Goal: Transaction & Acquisition: Obtain resource

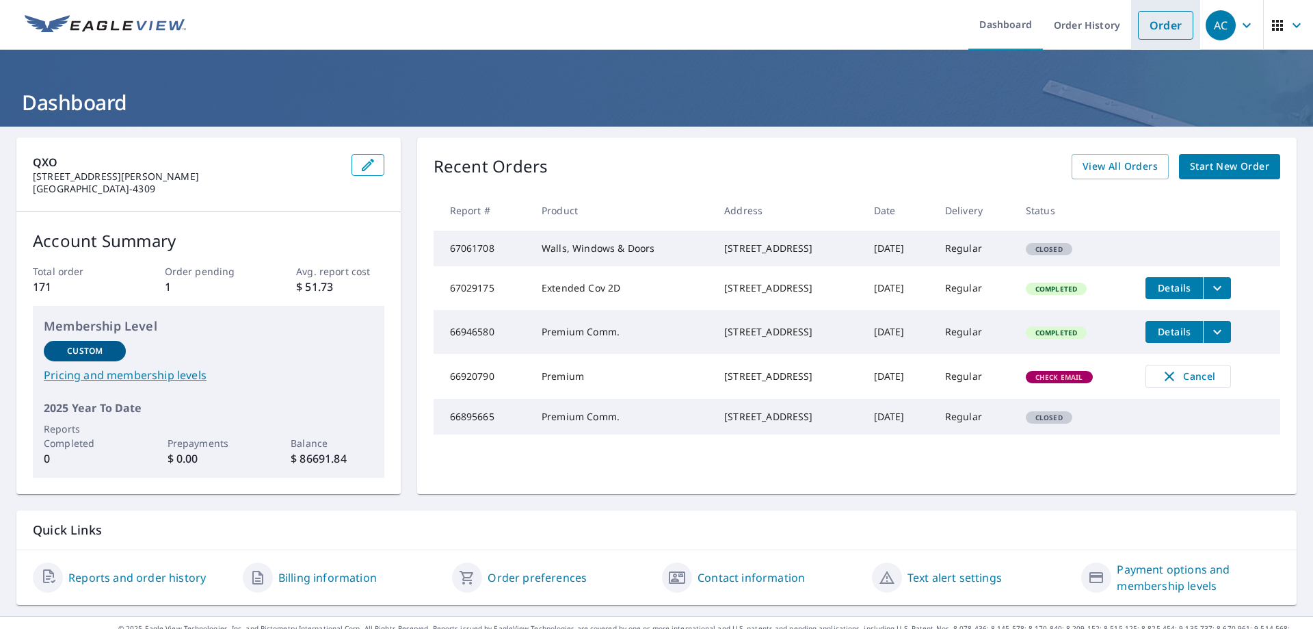
click at [1160, 27] on link "Order" at bounding box center [1165, 25] width 55 height 29
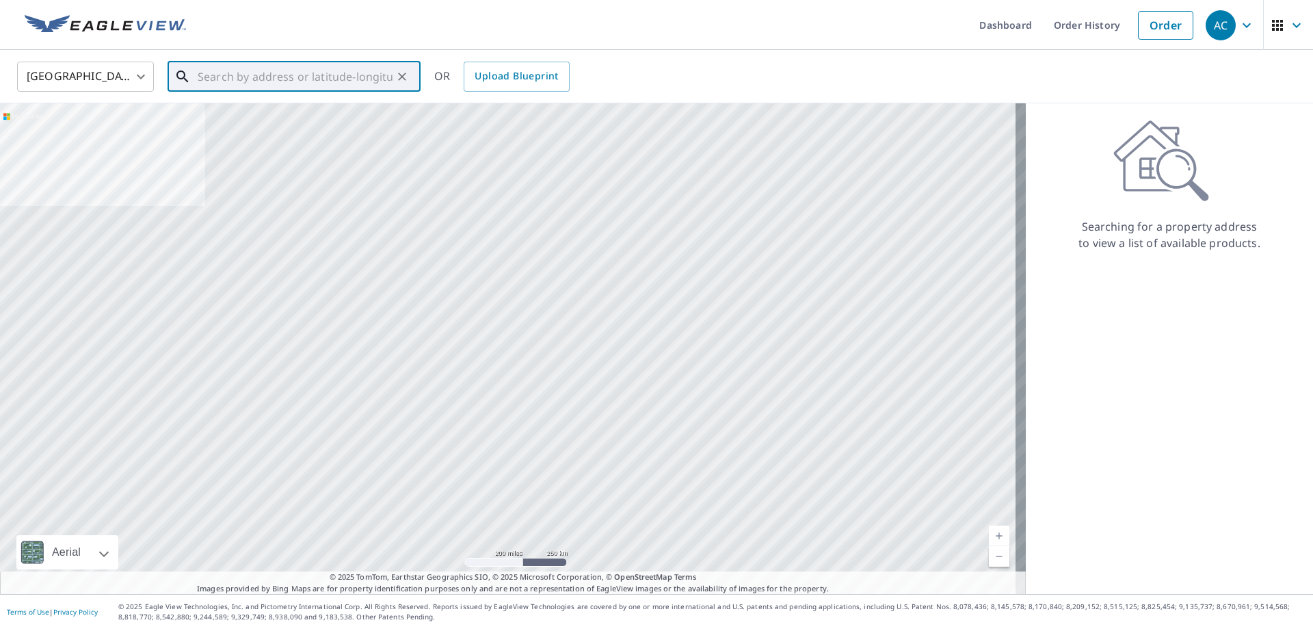
click at [384, 72] on input "text" at bounding box center [295, 76] width 195 height 38
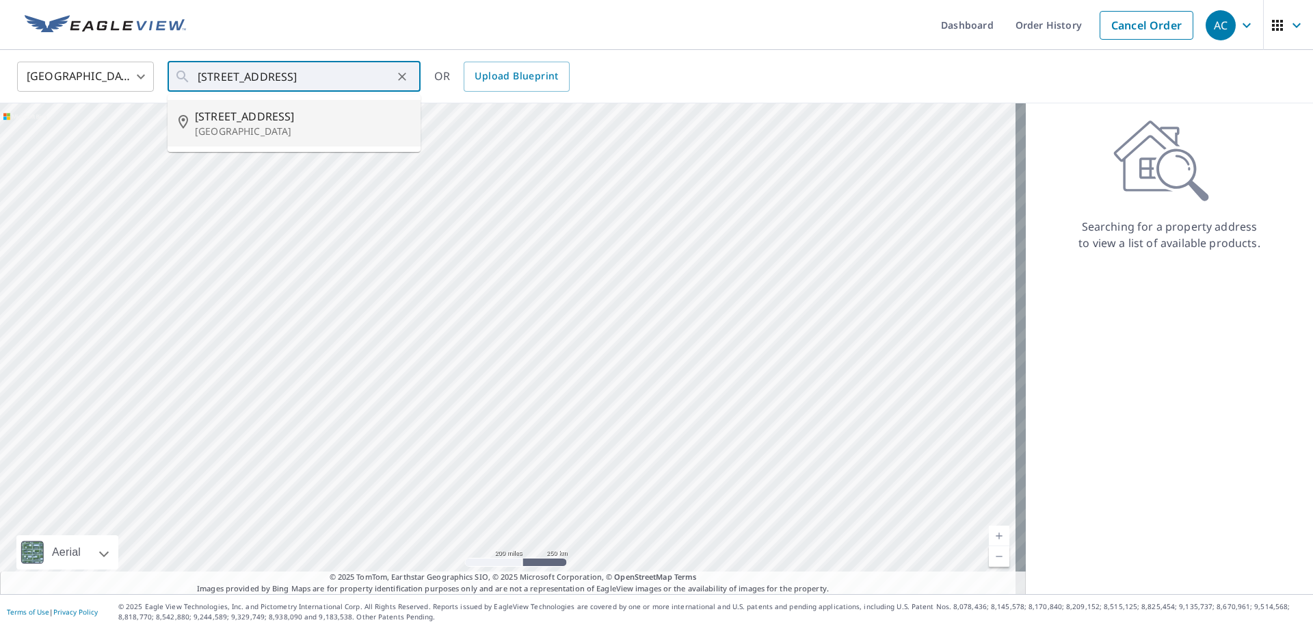
type input "[STREET_ADDRESS]"
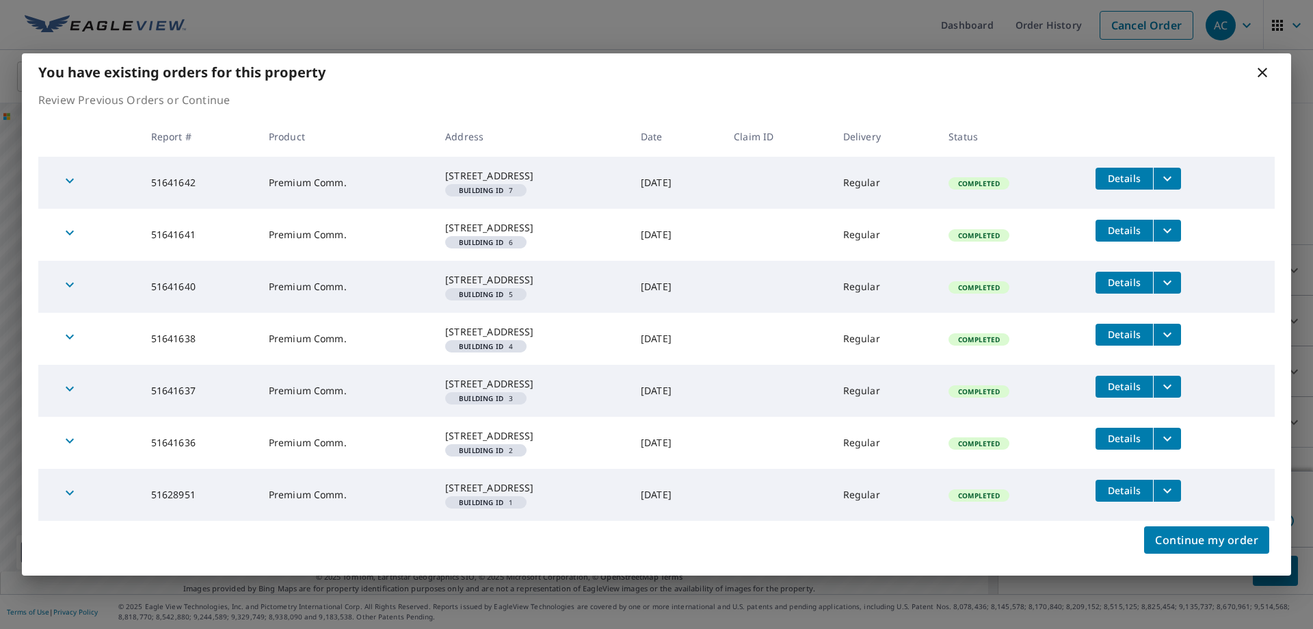
click at [1171, 176] on icon "filesDropdownBtn-51641642" at bounding box center [1167, 178] width 8 height 5
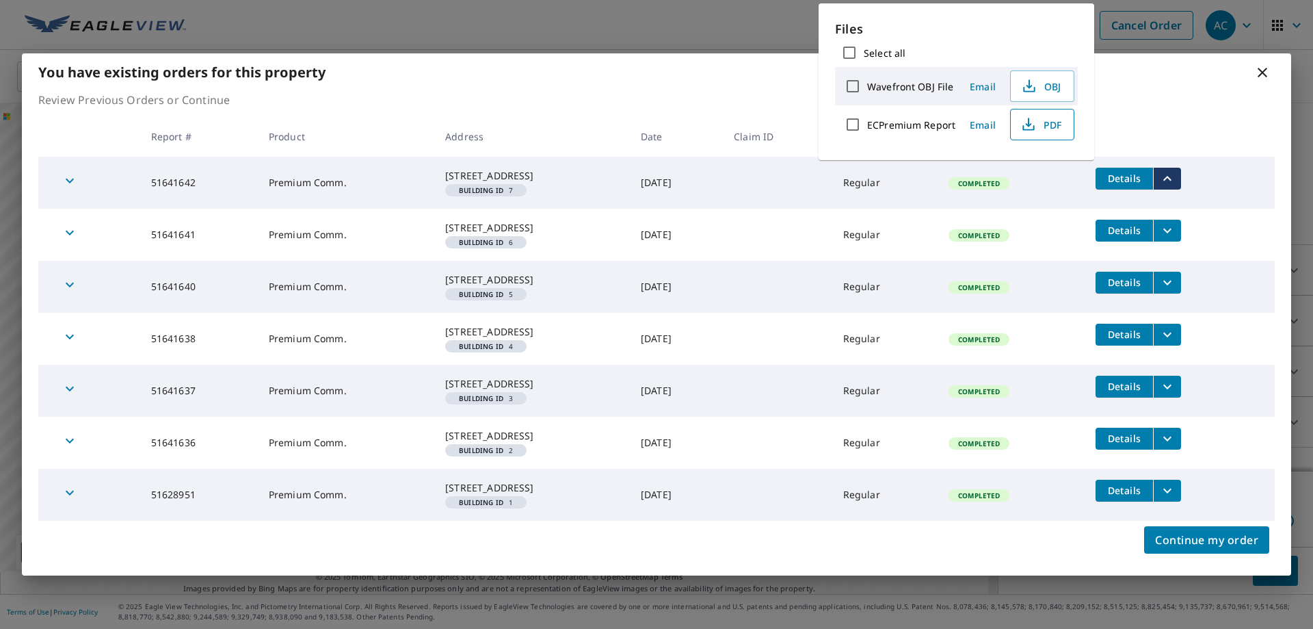
click at [1037, 120] on span "PDF" at bounding box center [1041, 124] width 44 height 16
click at [1144, 224] on span "Details" at bounding box center [1124, 230] width 41 height 13
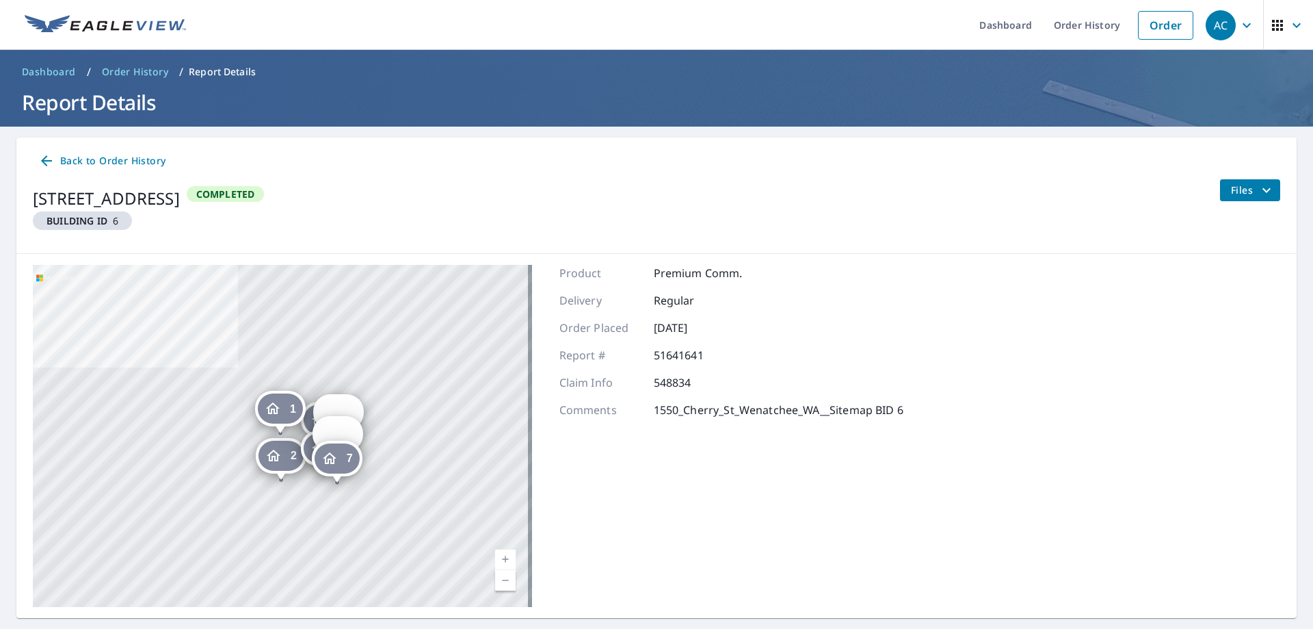
scroll to position [35, 0]
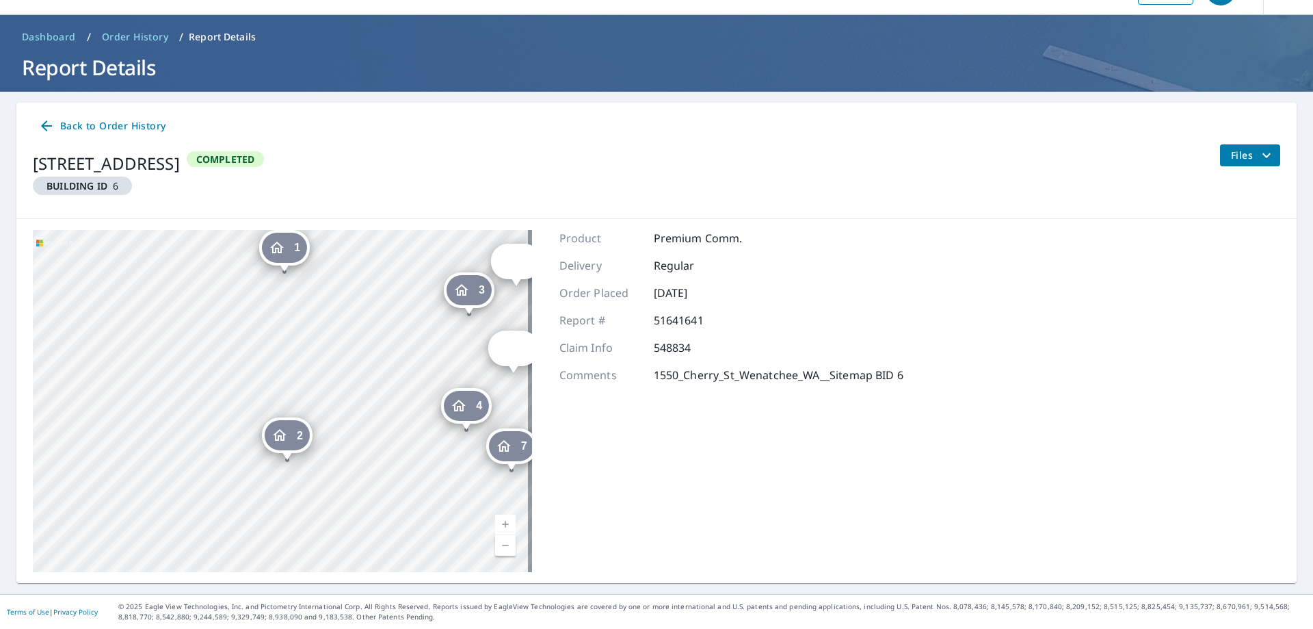
drag, startPoint x: 301, startPoint y: 440, endPoint x: 371, endPoint y: 329, distance: 131.5
click at [371, 329] on div "2 [STREET_ADDRESS] [GEOGRAPHIC_DATA][STREET_ADDRESS] [GEOGRAPHIC_DATA][STREET_A…" at bounding box center [282, 401] width 499 height 342
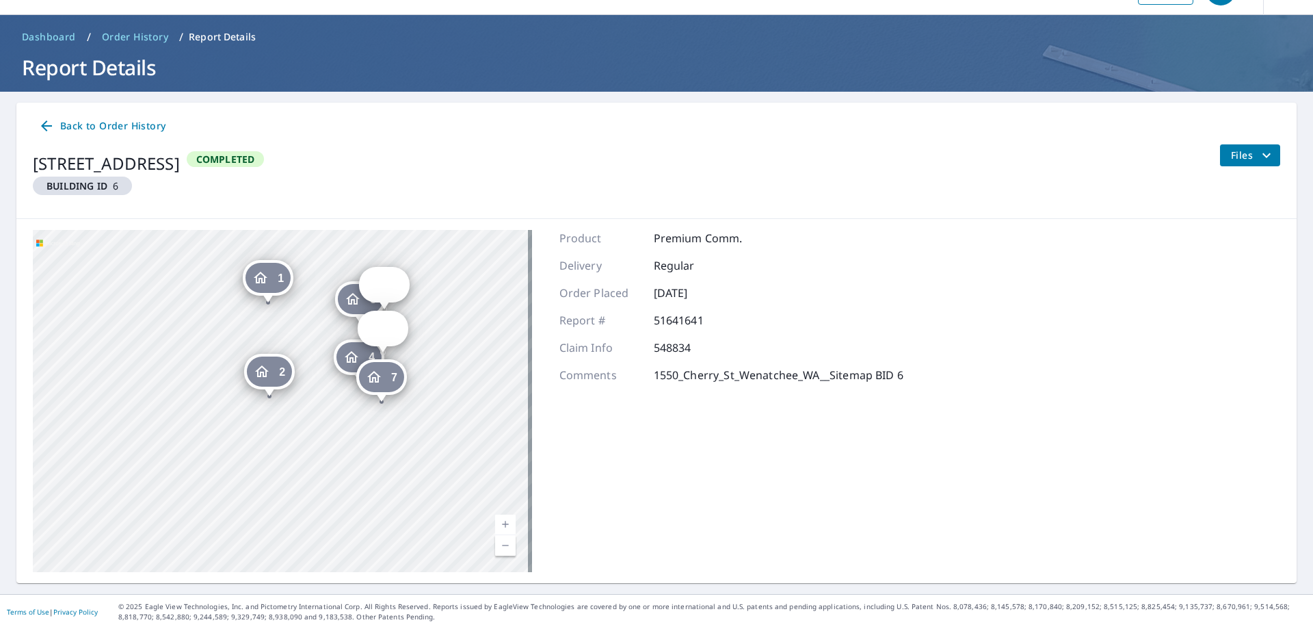
drag, startPoint x: 371, startPoint y: 328, endPoint x: 311, endPoint y: 332, distance: 59.6
click at [311, 332] on div "2 [STREET_ADDRESS] [GEOGRAPHIC_DATA][STREET_ADDRESS] [GEOGRAPHIC_DATA][STREET_A…" at bounding box center [282, 401] width 499 height 342
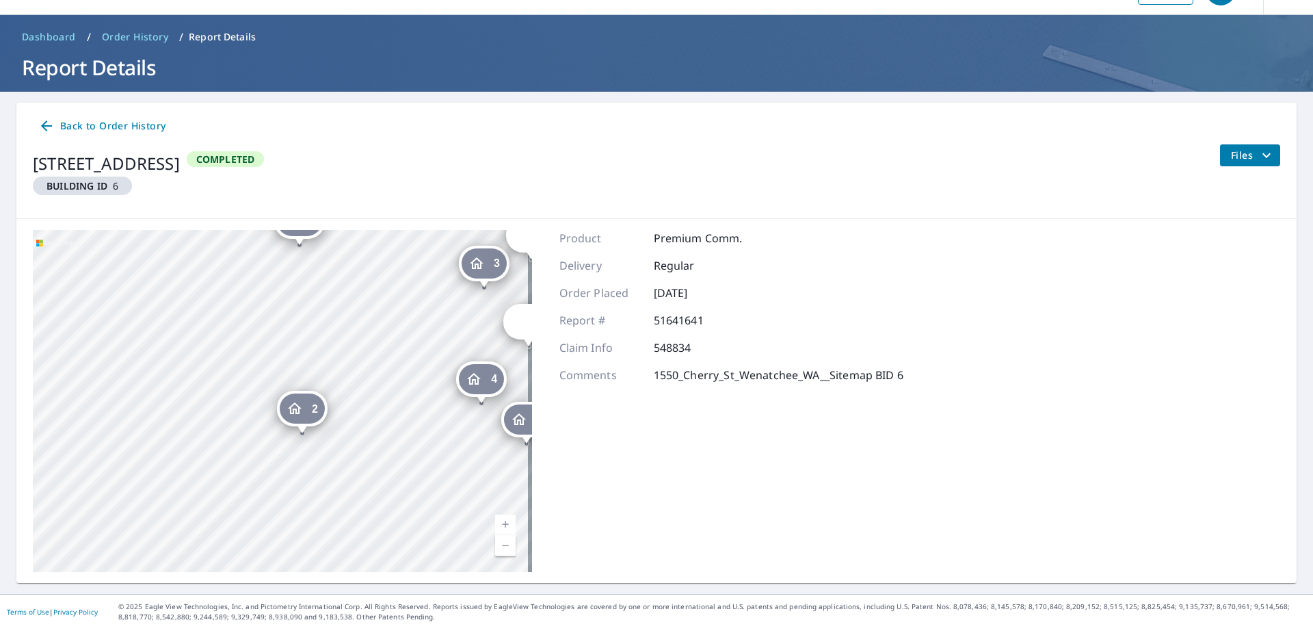
drag, startPoint x: 282, startPoint y: 349, endPoint x: 403, endPoint y: 349, distance: 120.4
click at [403, 349] on div "2 [STREET_ADDRESS] [GEOGRAPHIC_DATA][STREET_ADDRESS] [GEOGRAPHIC_DATA][STREET_A…" at bounding box center [282, 401] width 499 height 342
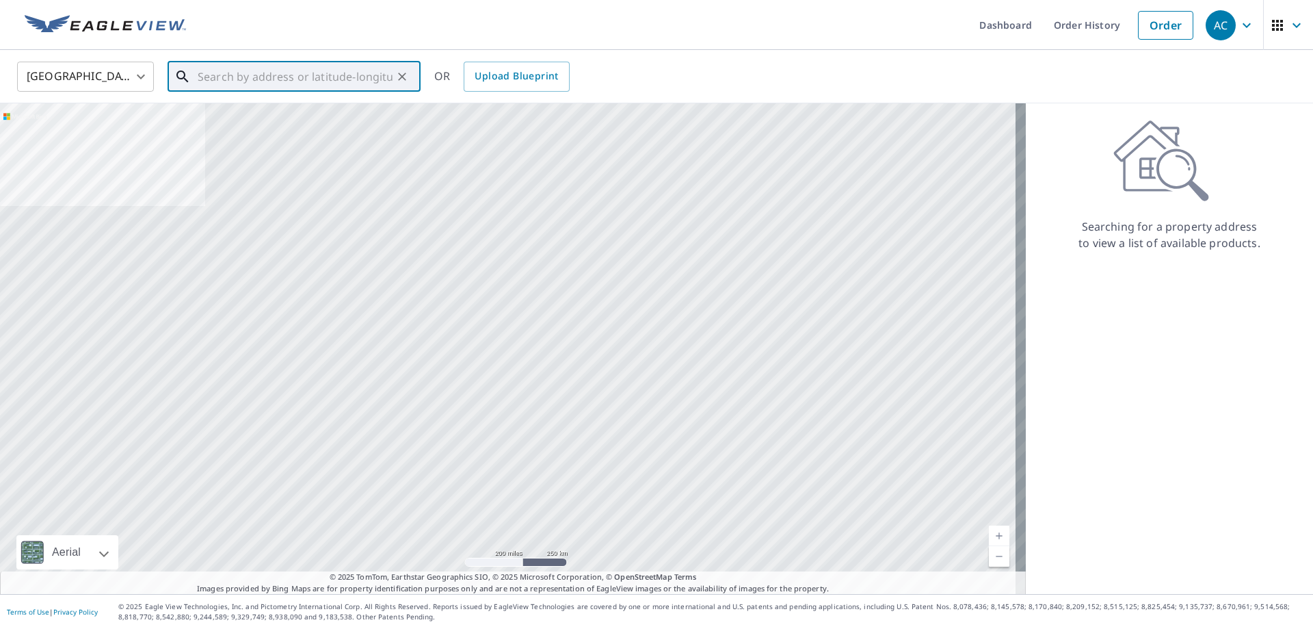
click at [294, 90] on input "text" at bounding box center [295, 76] width 195 height 38
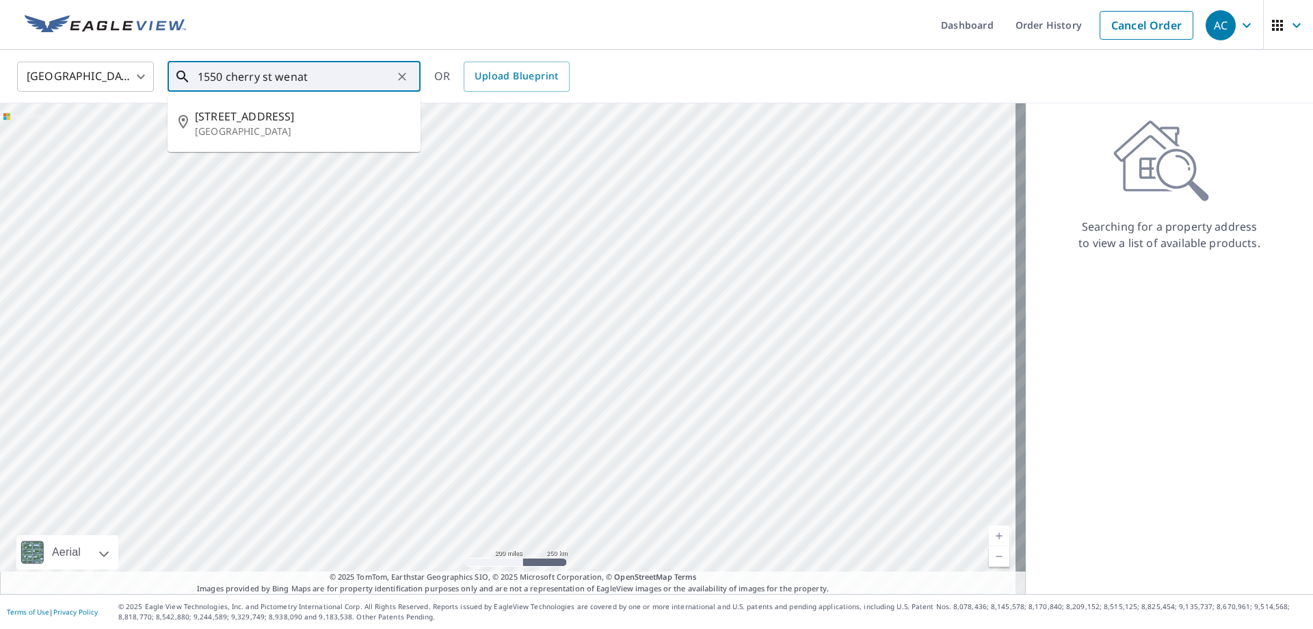
click at [275, 127] on p "[GEOGRAPHIC_DATA]" at bounding box center [302, 131] width 215 height 14
type input "[STREET_ADDRESS]"
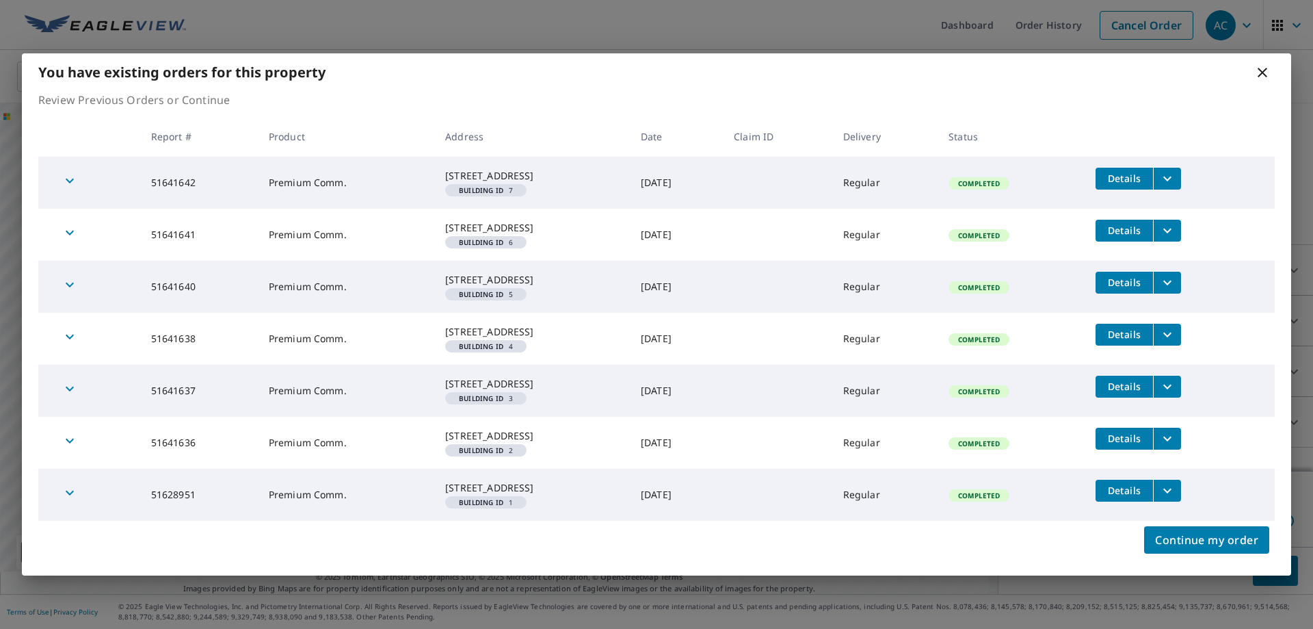
scroll to position [14, 0]
click at [1266, 64] on icon at bounding box center [1262, 72] width 16 height 16
